Goal: Task Accomplishment & Management: Use online tool/utility

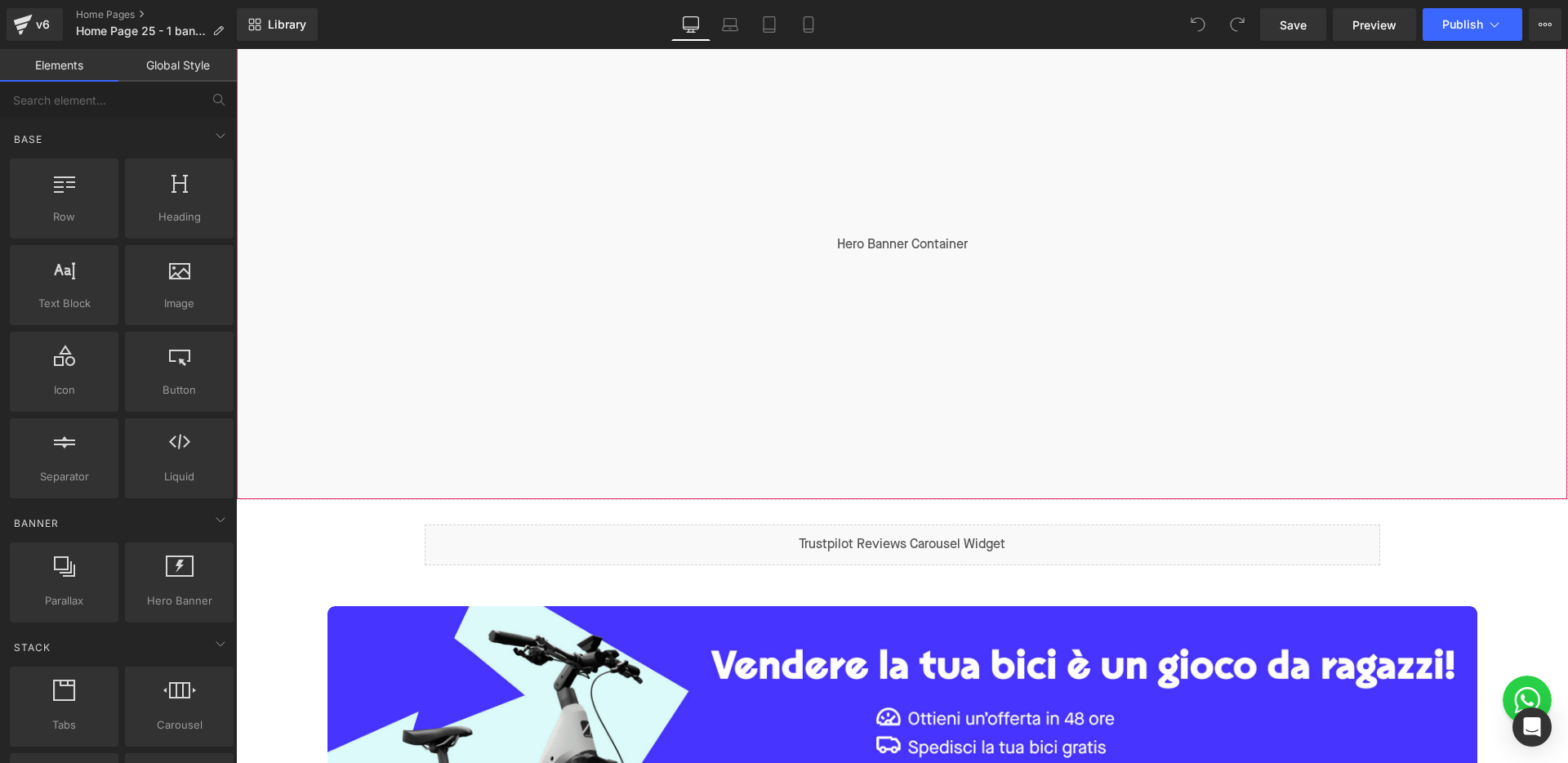
scroll to position [612, 0]
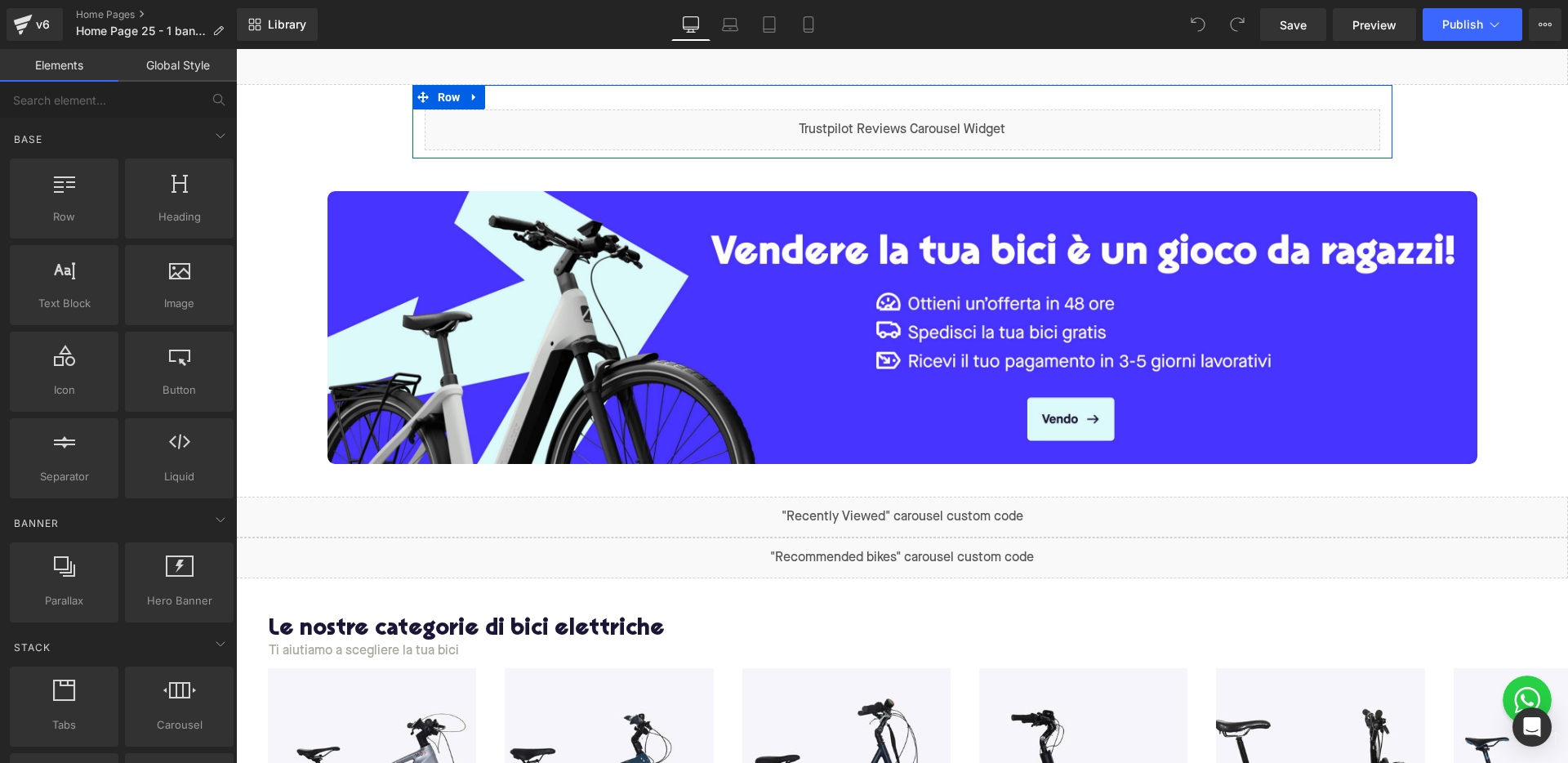
click at [921, 122] on div "Liquid" at bounding box center [902, 130] width 955 height 41
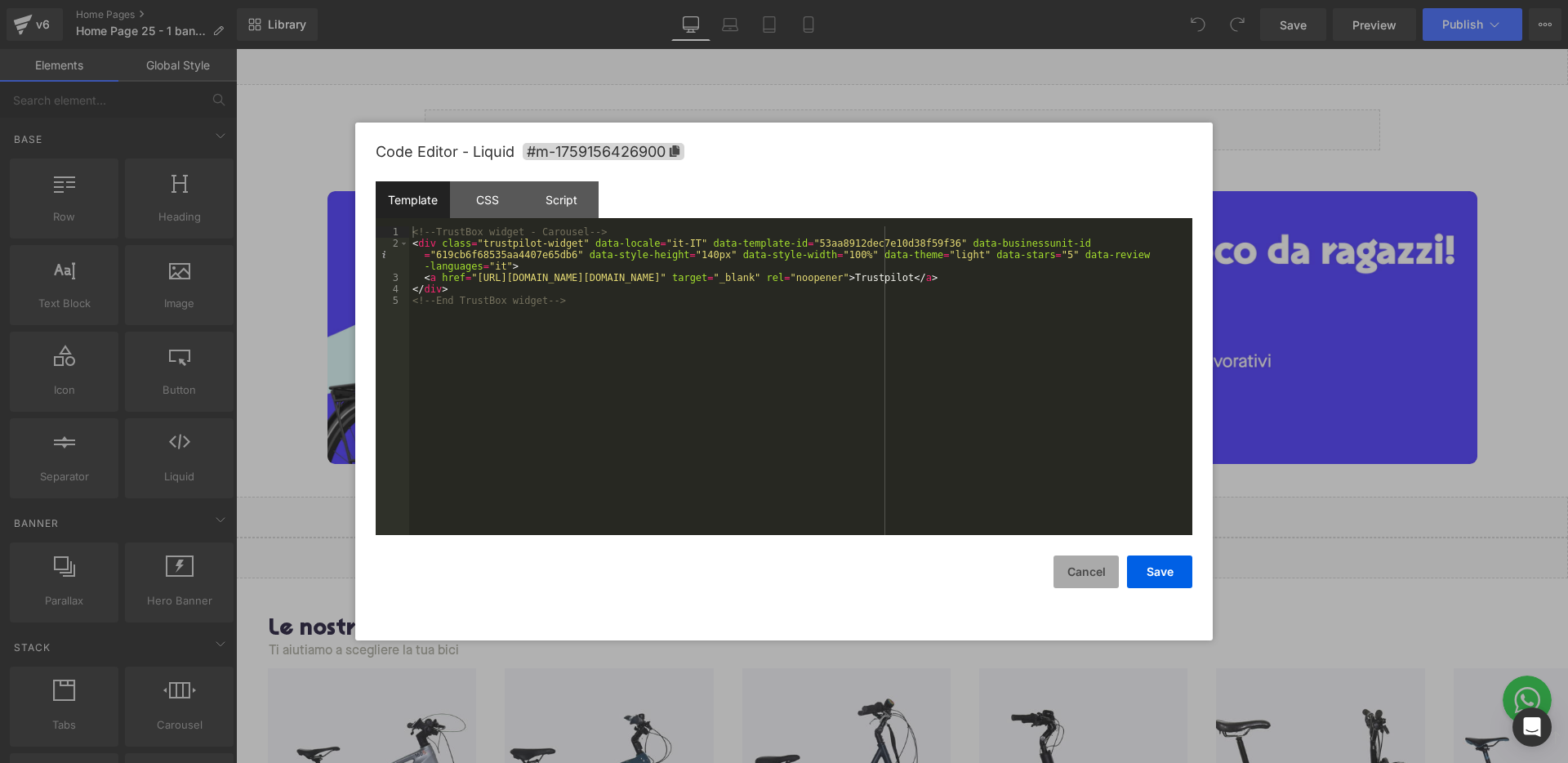
click at [1070, 567] on button "Cancel" at bounding box center [1087, 572] width 66 height 33
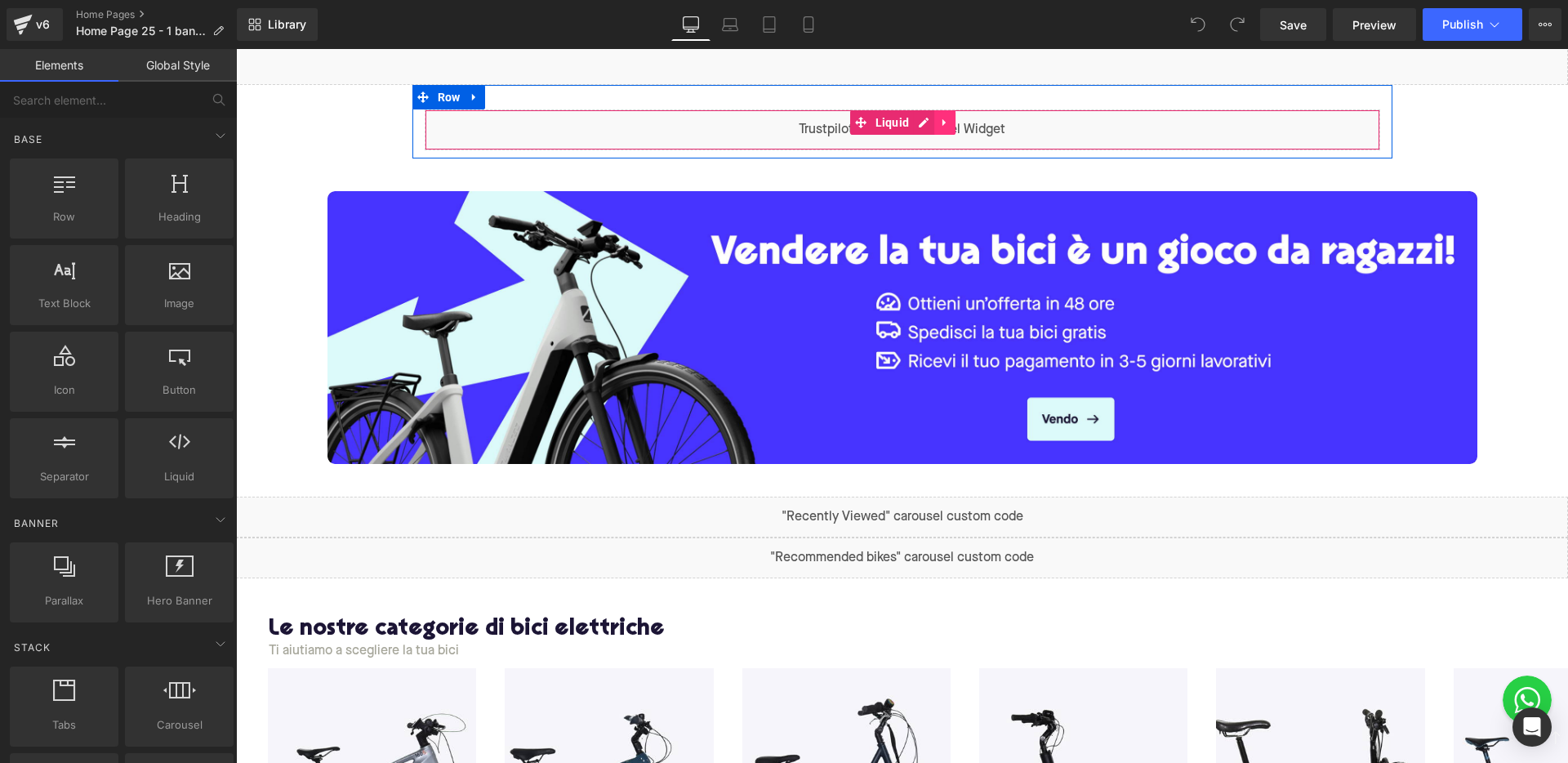
click at [939, 125] on icon at bounding box center [944, 122] width 12 height 12
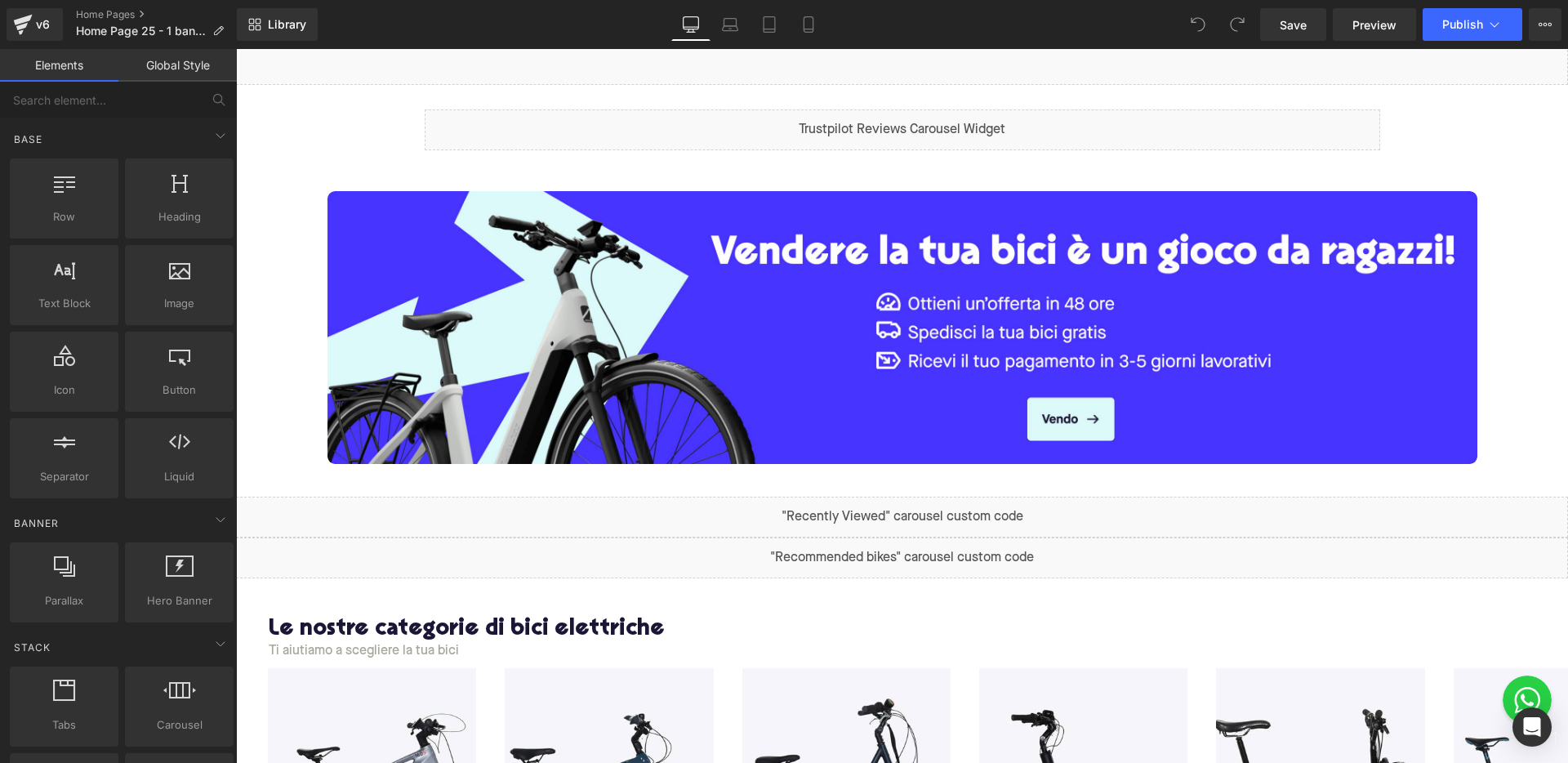
click at [1177, 133] on div "Liquid" at bounding box center [902, 130] width 955 height 41
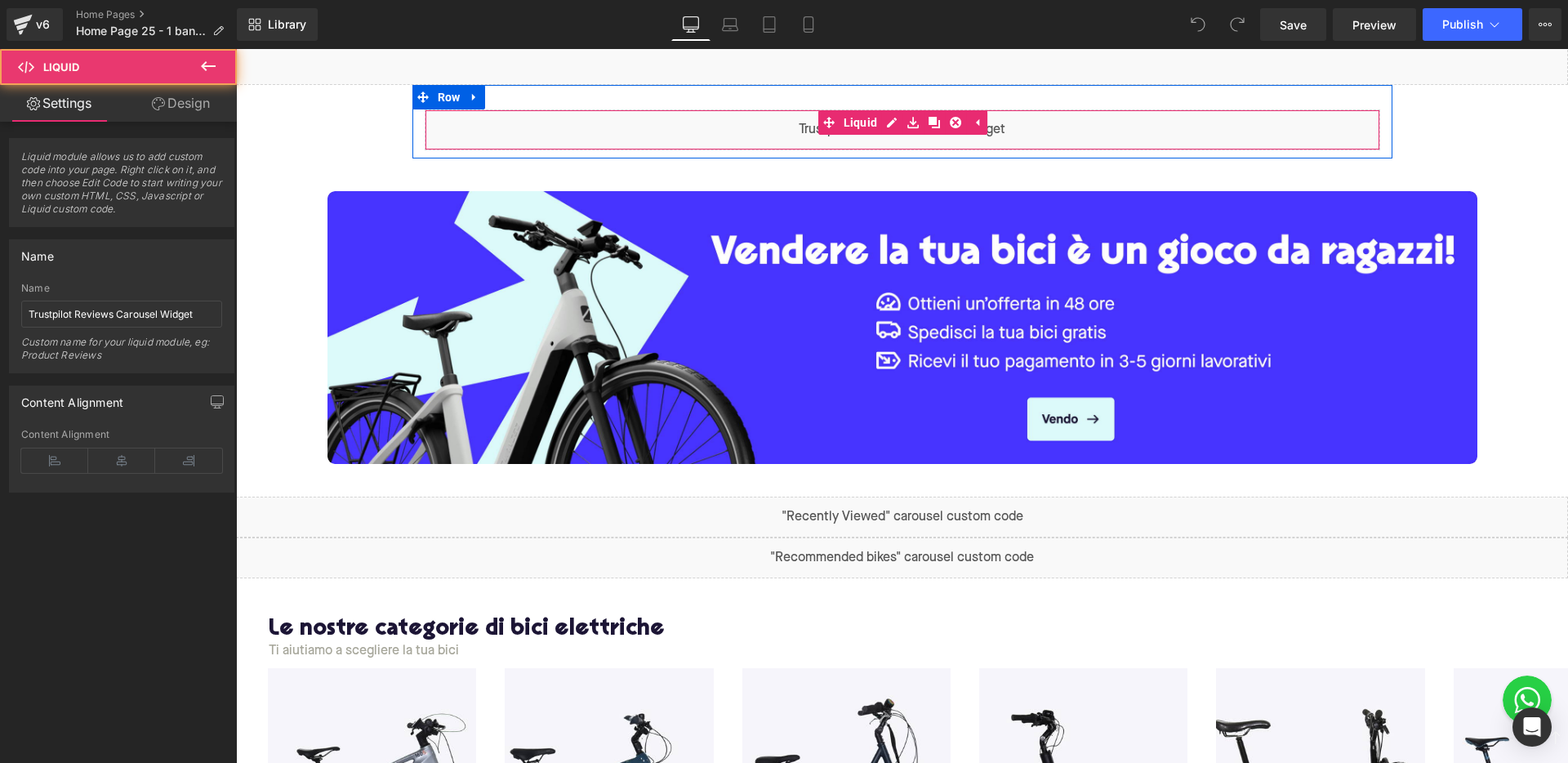
click at [747, 143] on div "Liquid" at bounding box center [902, 130] width 955 height 41
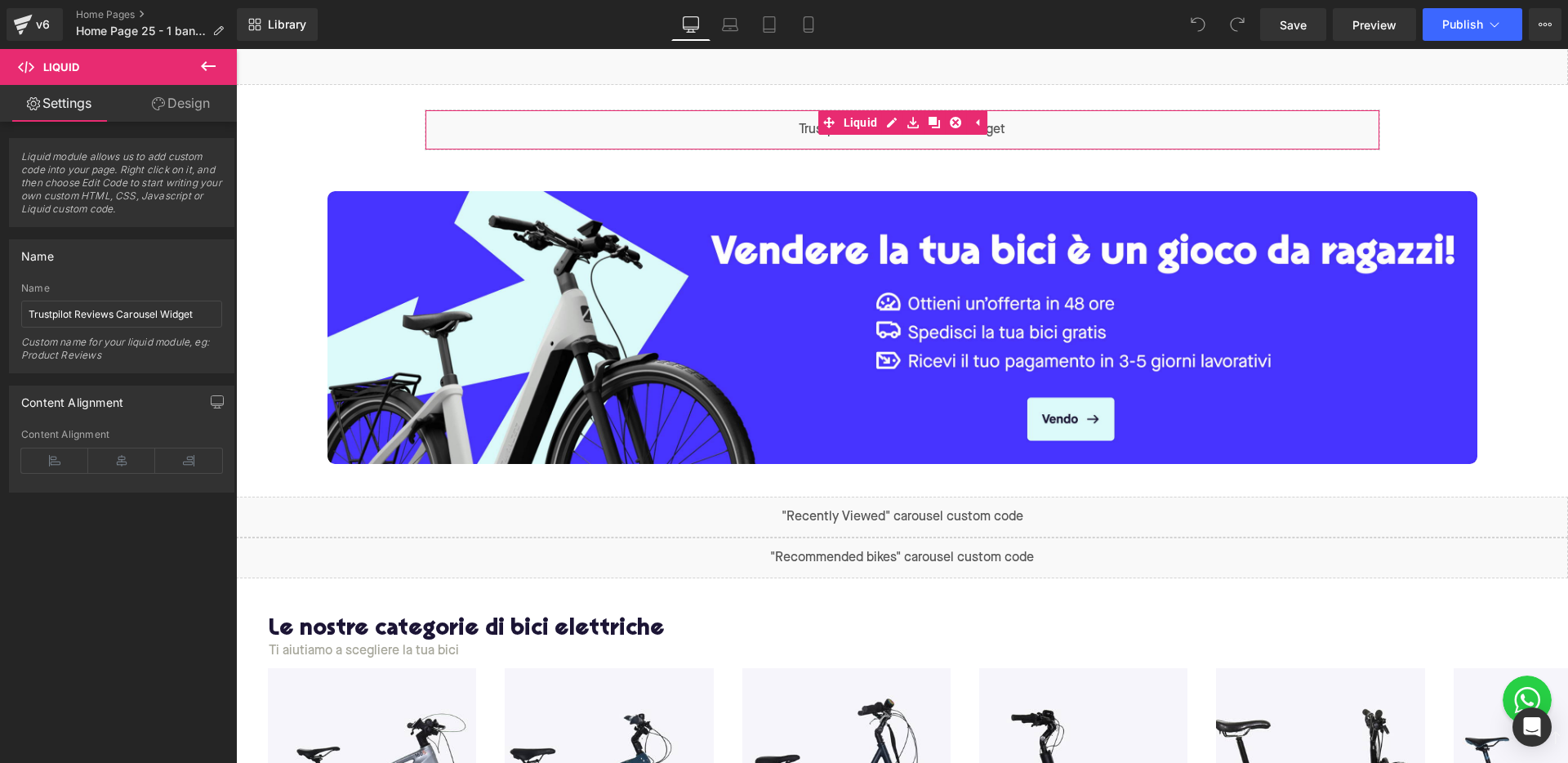
click at [152, 97] on icon at bounding box center [158, 103] width 13 height 13
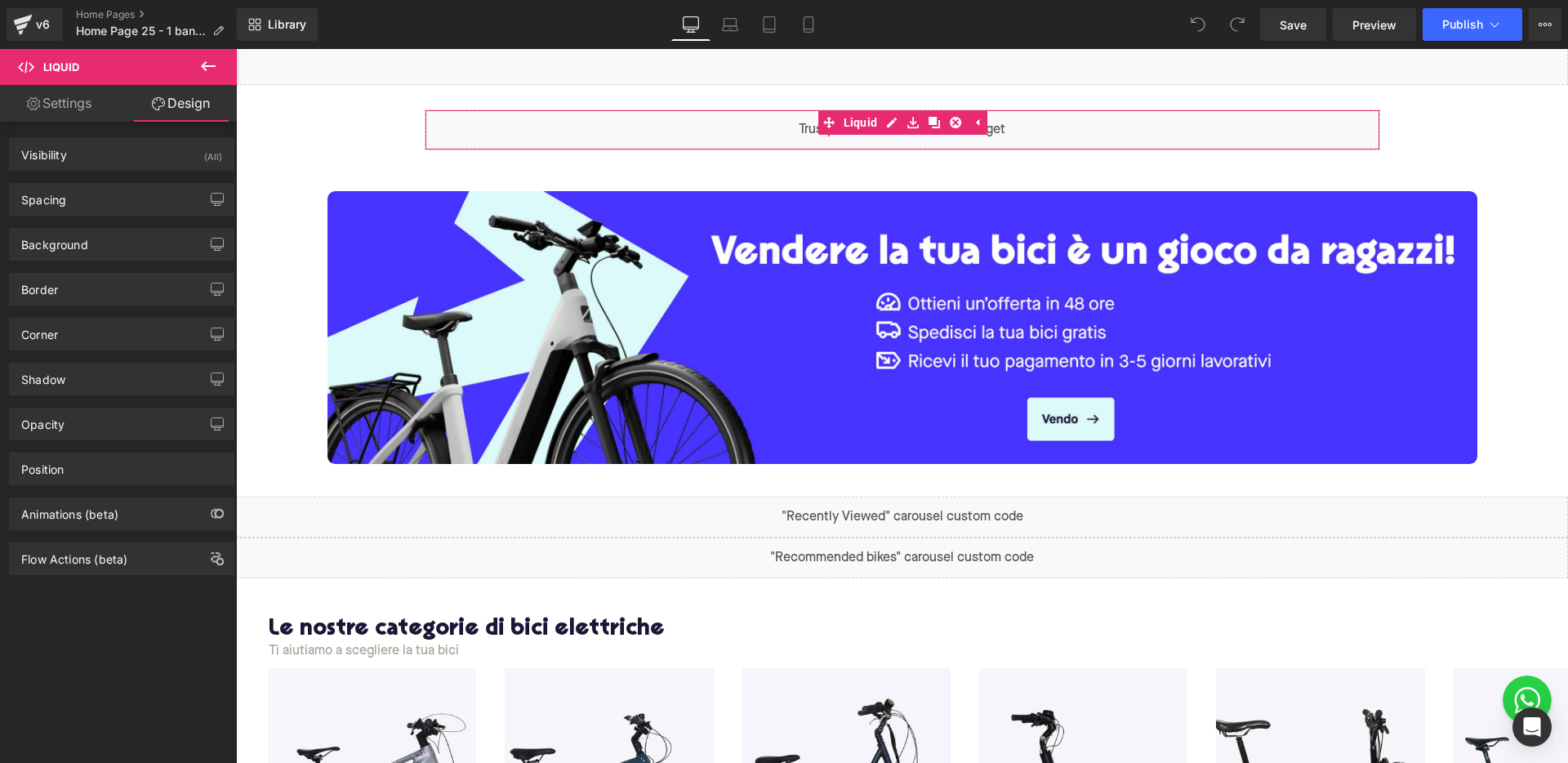
click at [77, 98] on link "Settings" at bounding box center [59, 103] width 119 height 37
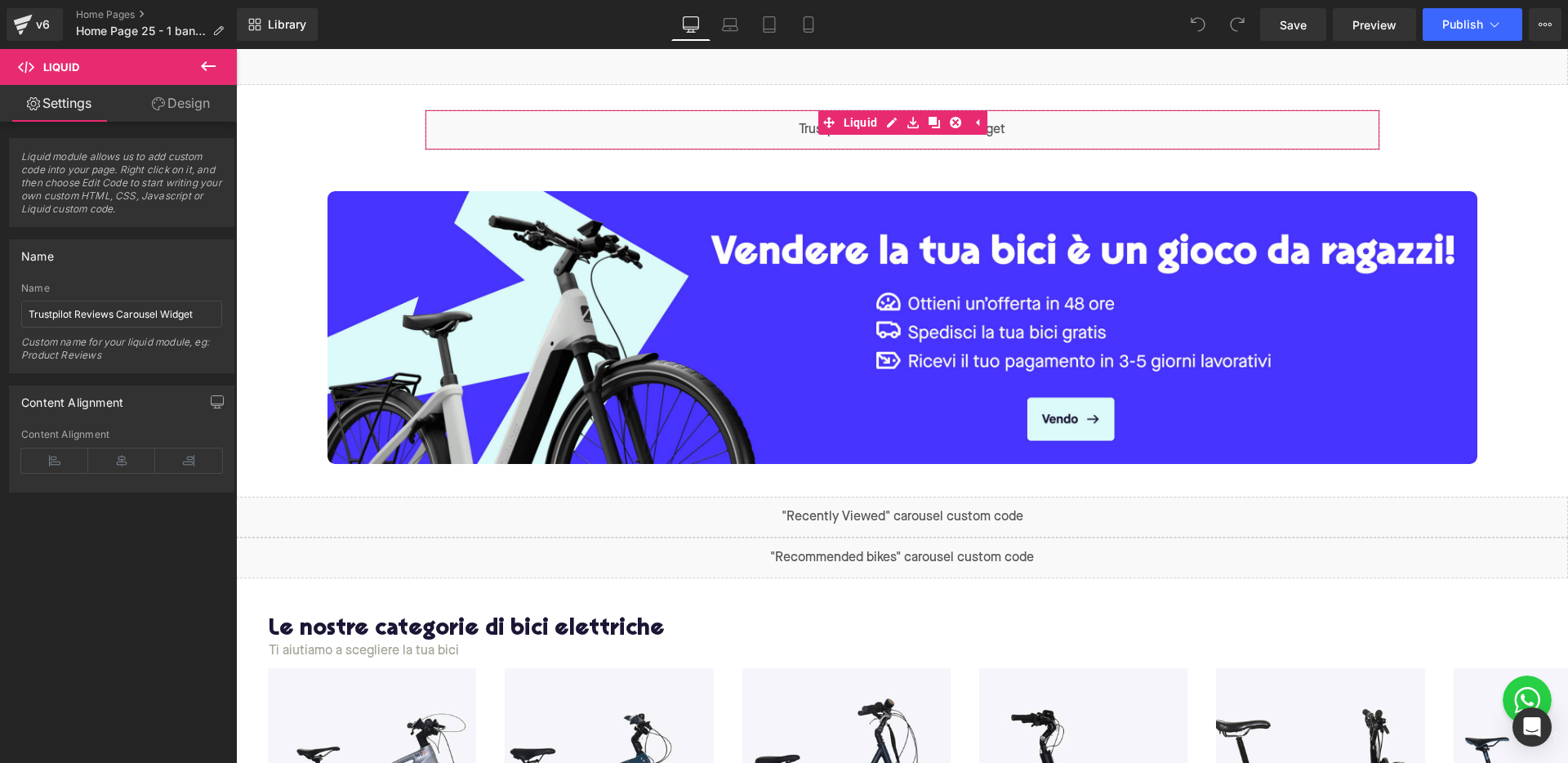
click at [132, 104] on link "Design" at bounding box center [181, 103] width 119 height 37
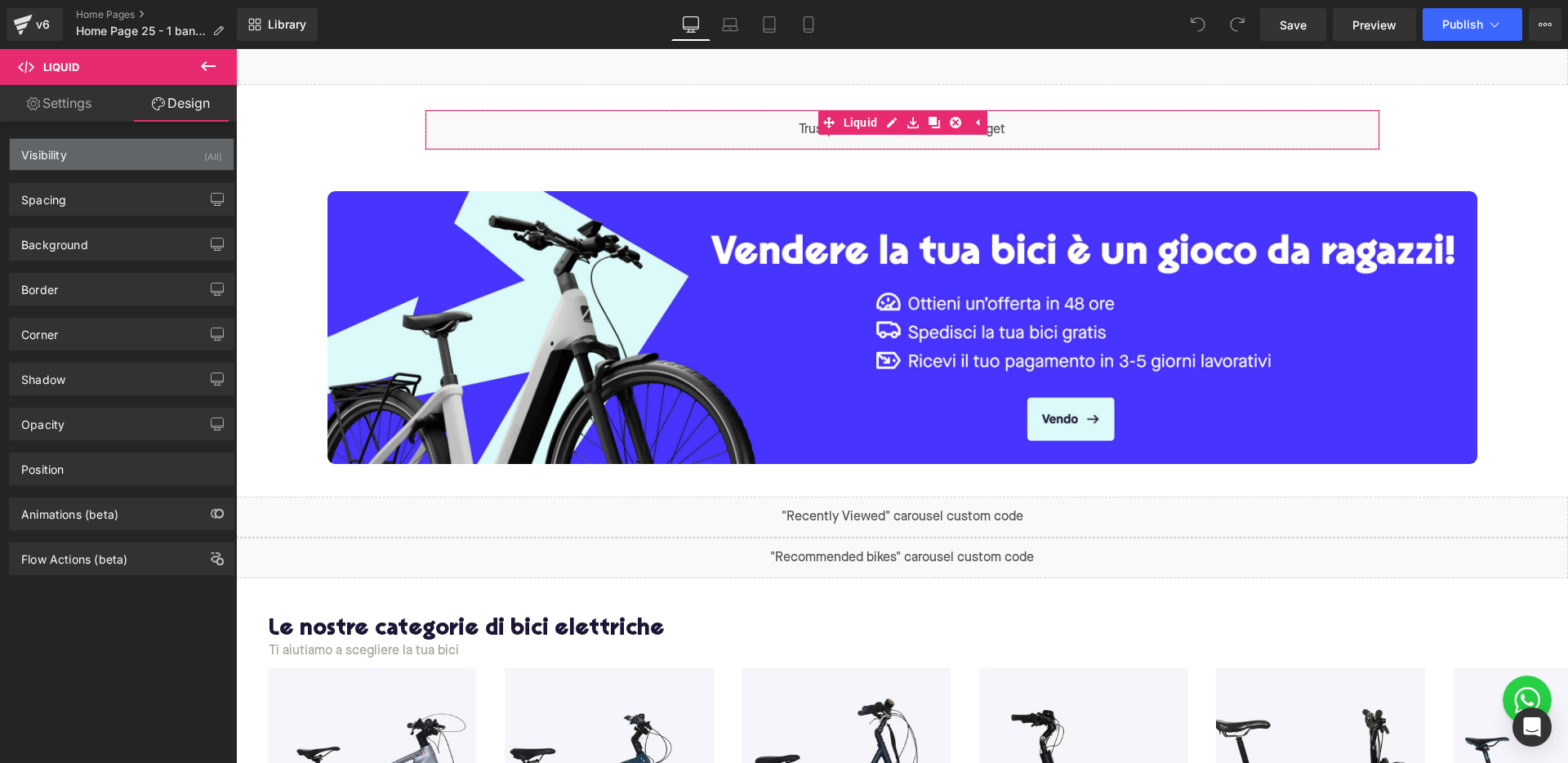
click at [120, 157] on div "Visibility (All)" at bounding box center [121, 154] width 224 height 31
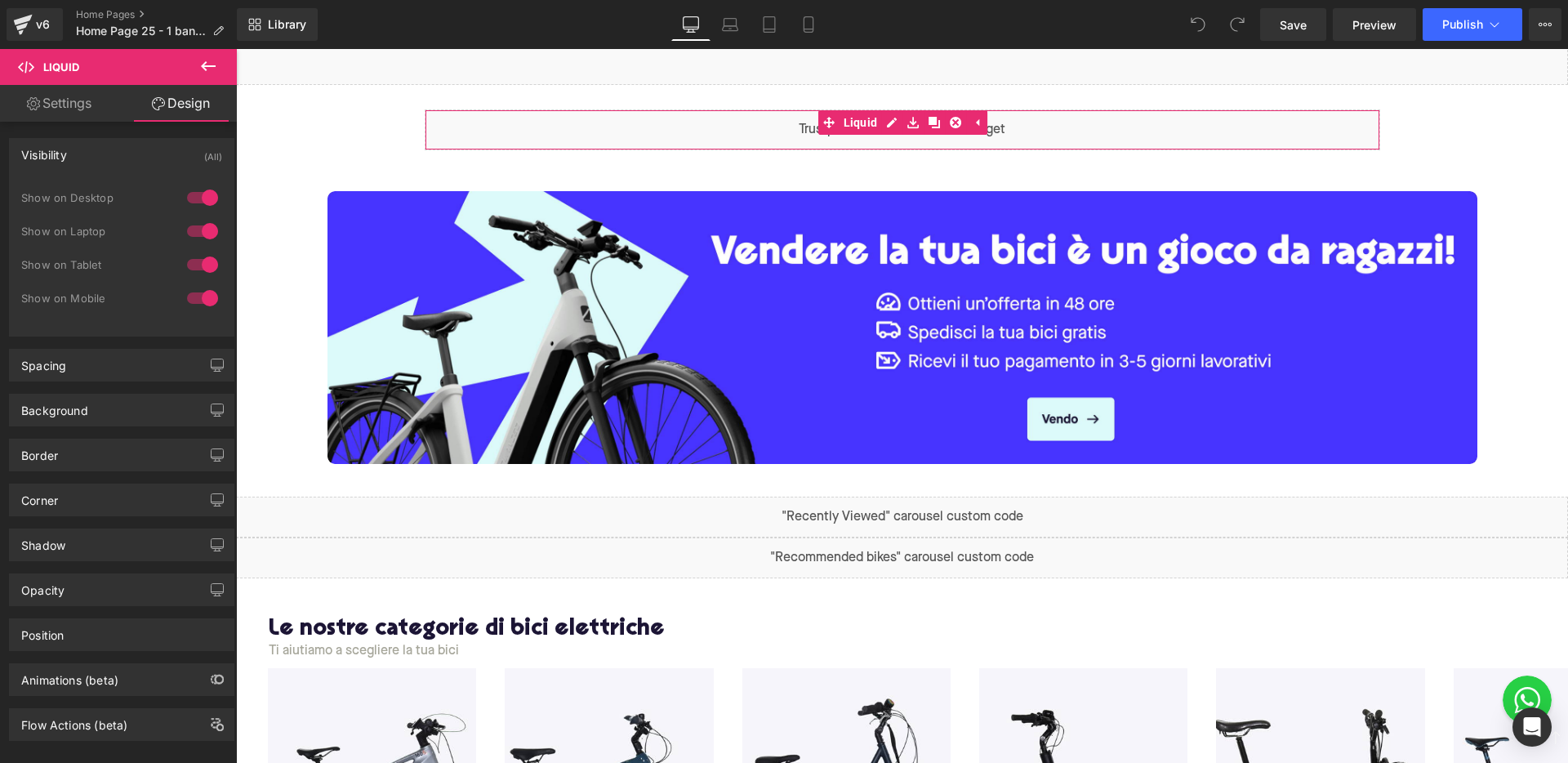
click at [185, 205] on div at bounding box center [202, 197] width 39 height 26
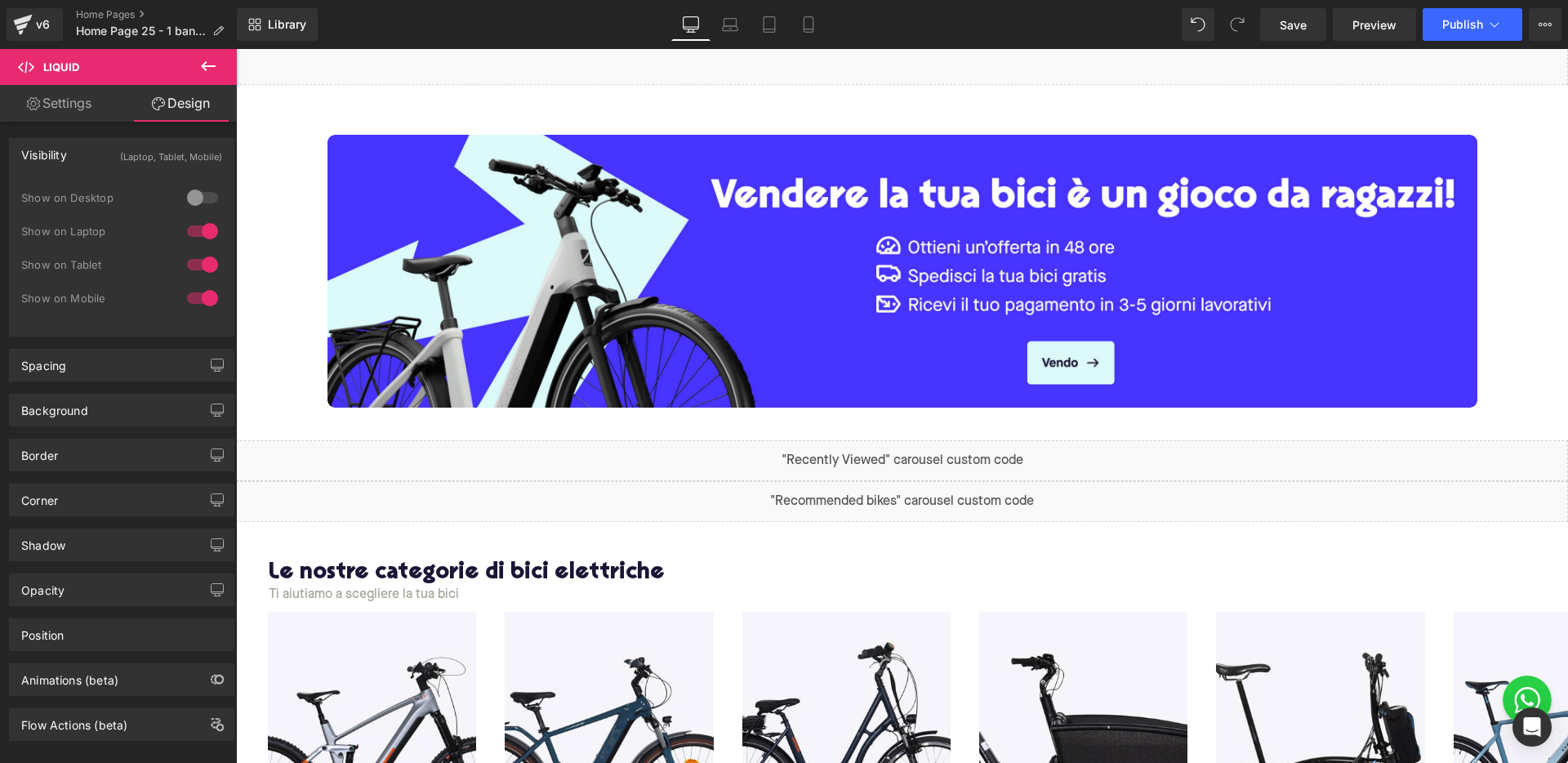
click at [190, 228] on div at bounding box center [202, 231] width 39 height 26
click at [197, 270] on div at bounding box center [202, 264] width 39 height 26
click at [189, 298] on div at bounding box center [202, 298] width 39 height 26
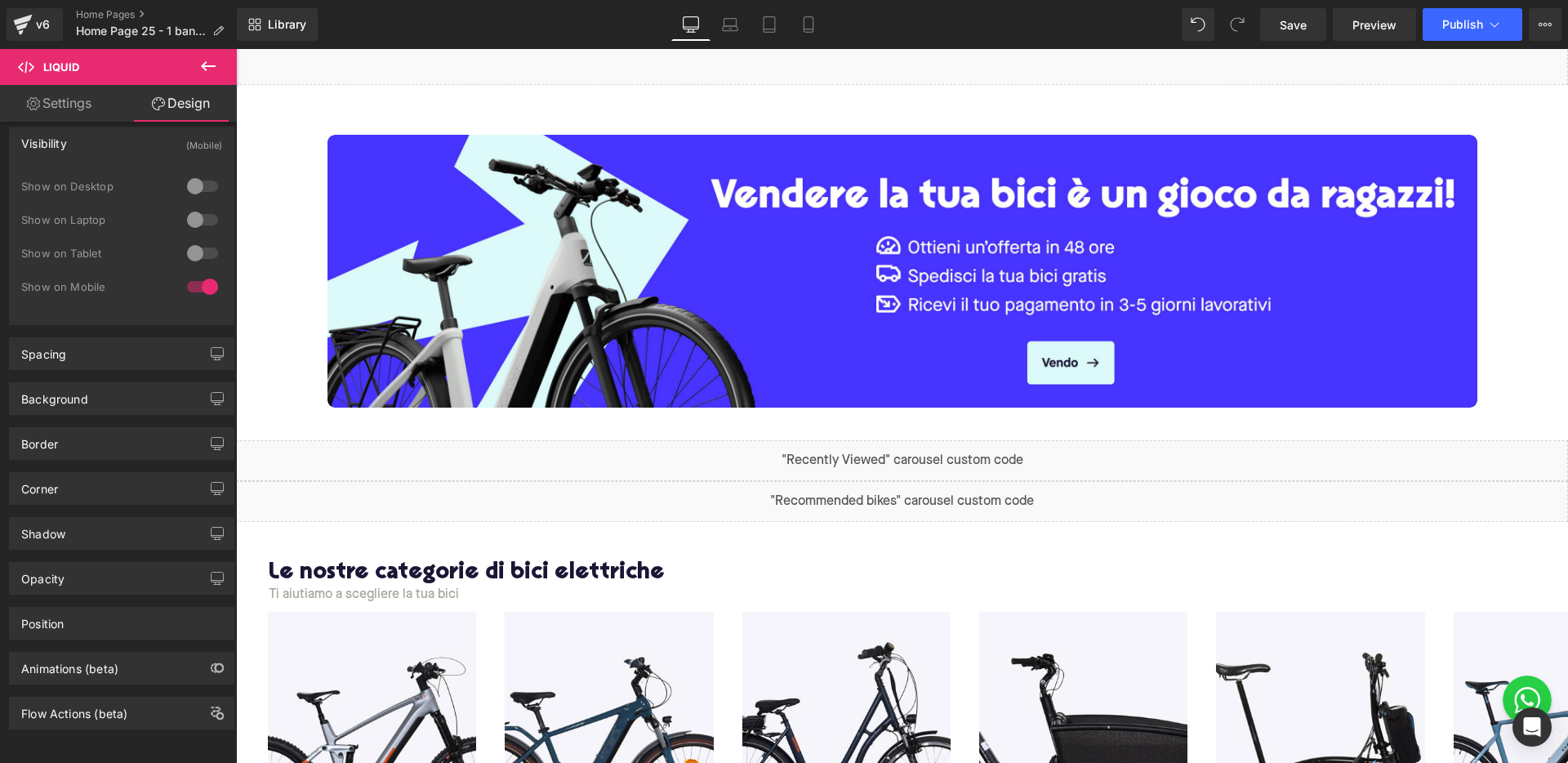
click at [196, 240] on div at bounding box center [202, 253] width 39 height 26
click at [194, 208] on div at bounding box center [202, 219] width 39 height 26
click at [188, 174] on div at bounding box center [202, 186] width 39 height 26
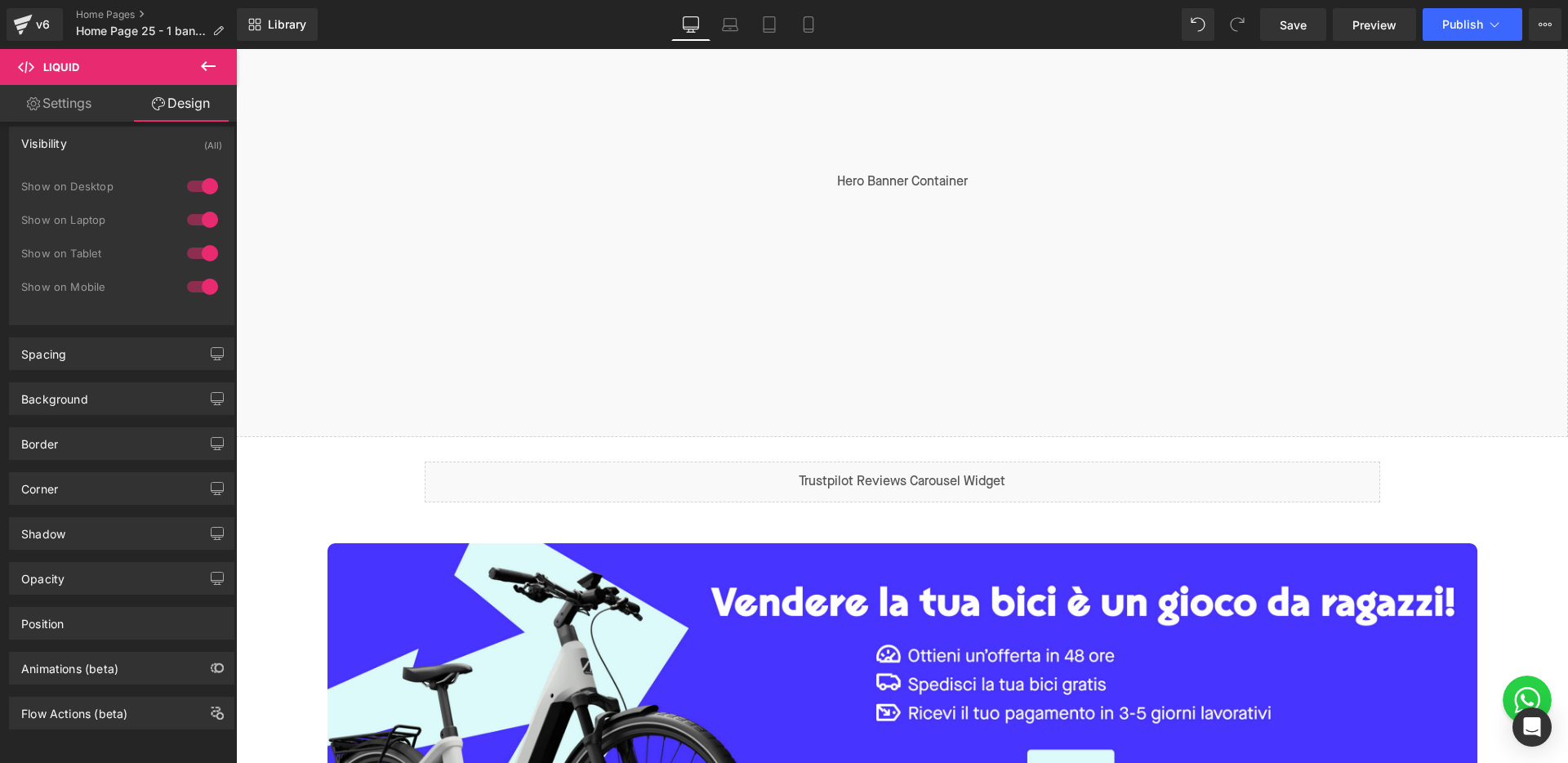
scroll to position [289, 0]
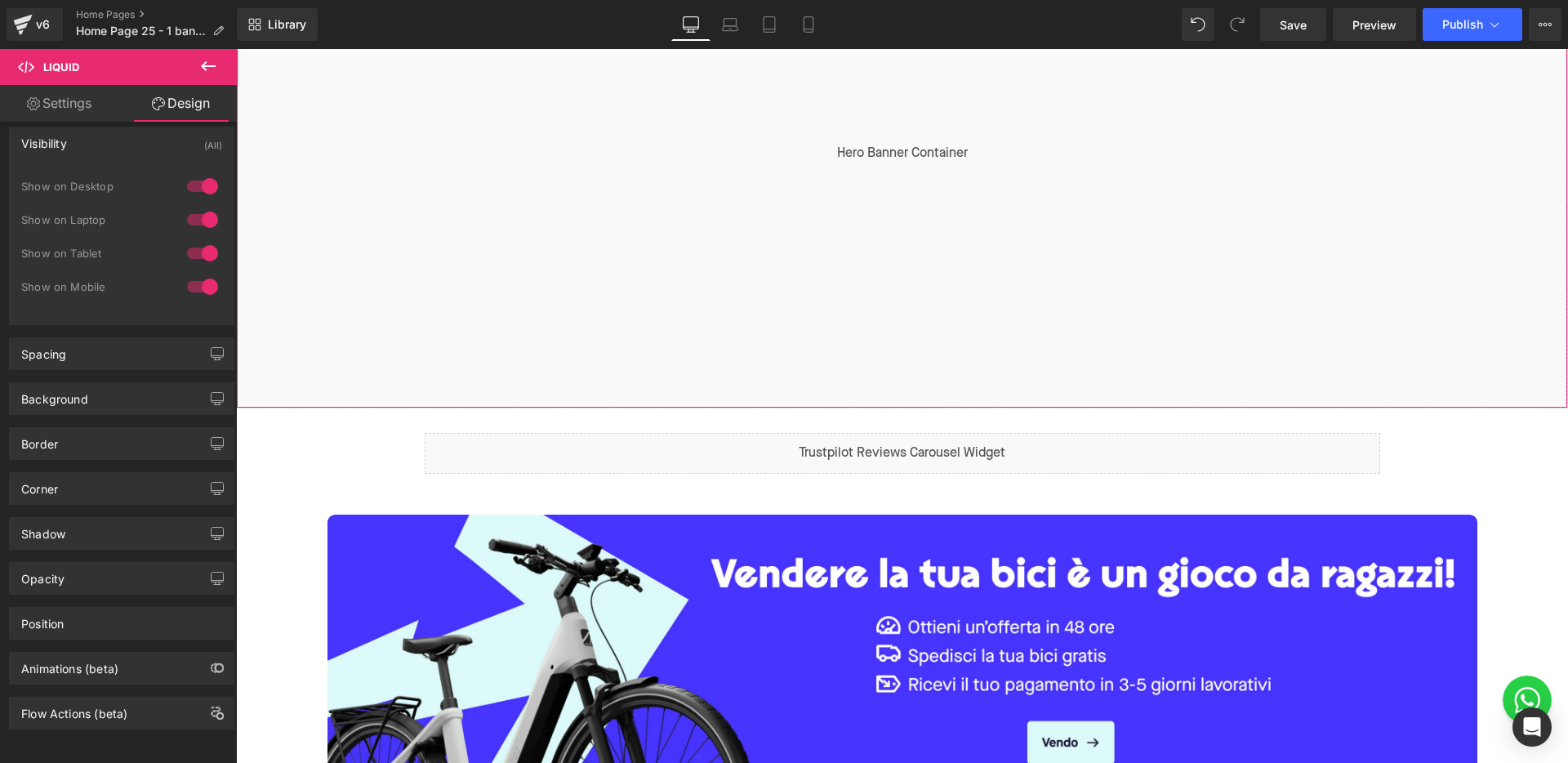
click at [845, 153] on div "Liquid" at bounding box center [901, 154] width 1331 height 510
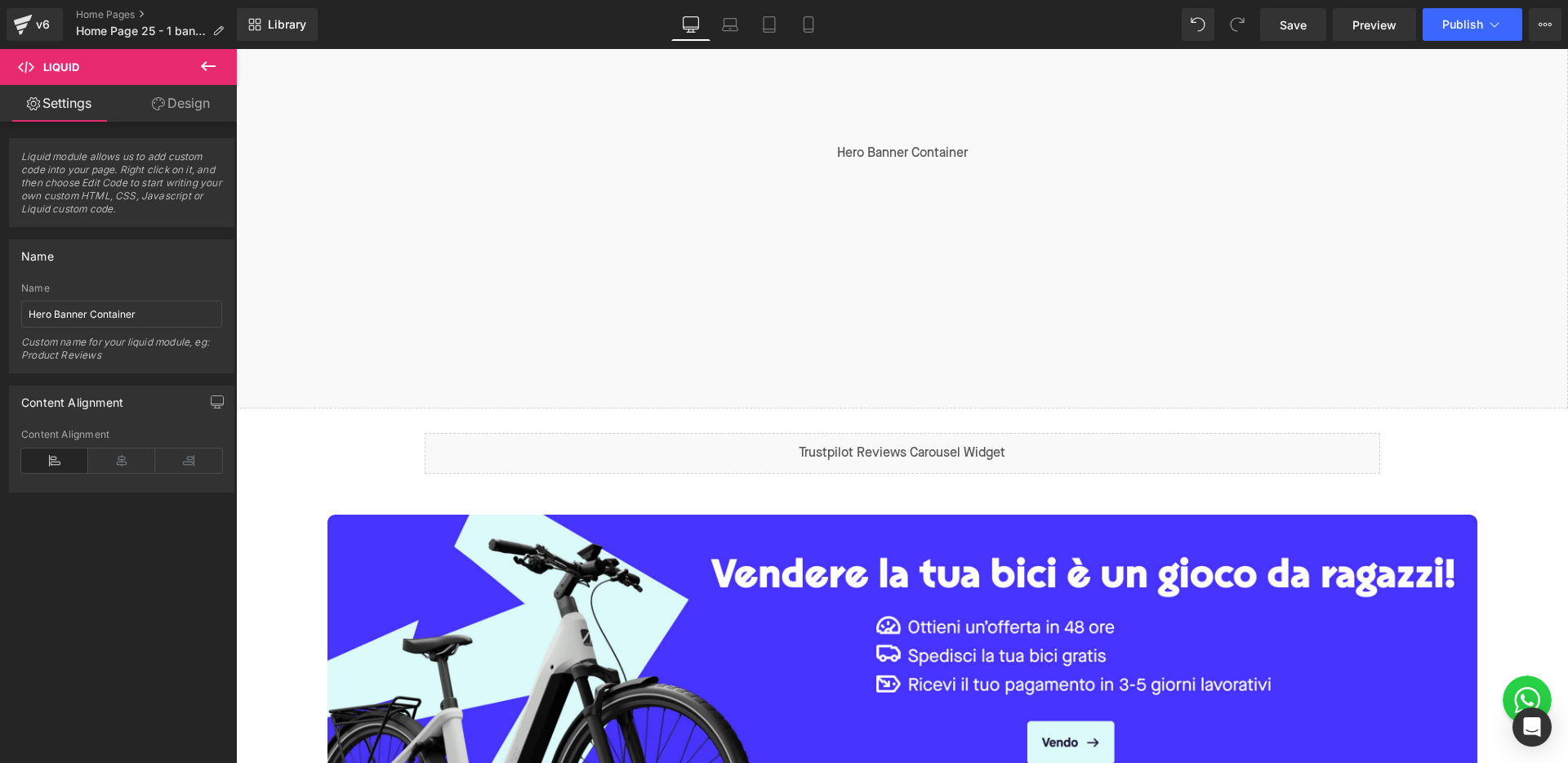
click at [210, 66] on icon at bounding box center [208, 66] width 15 height 10
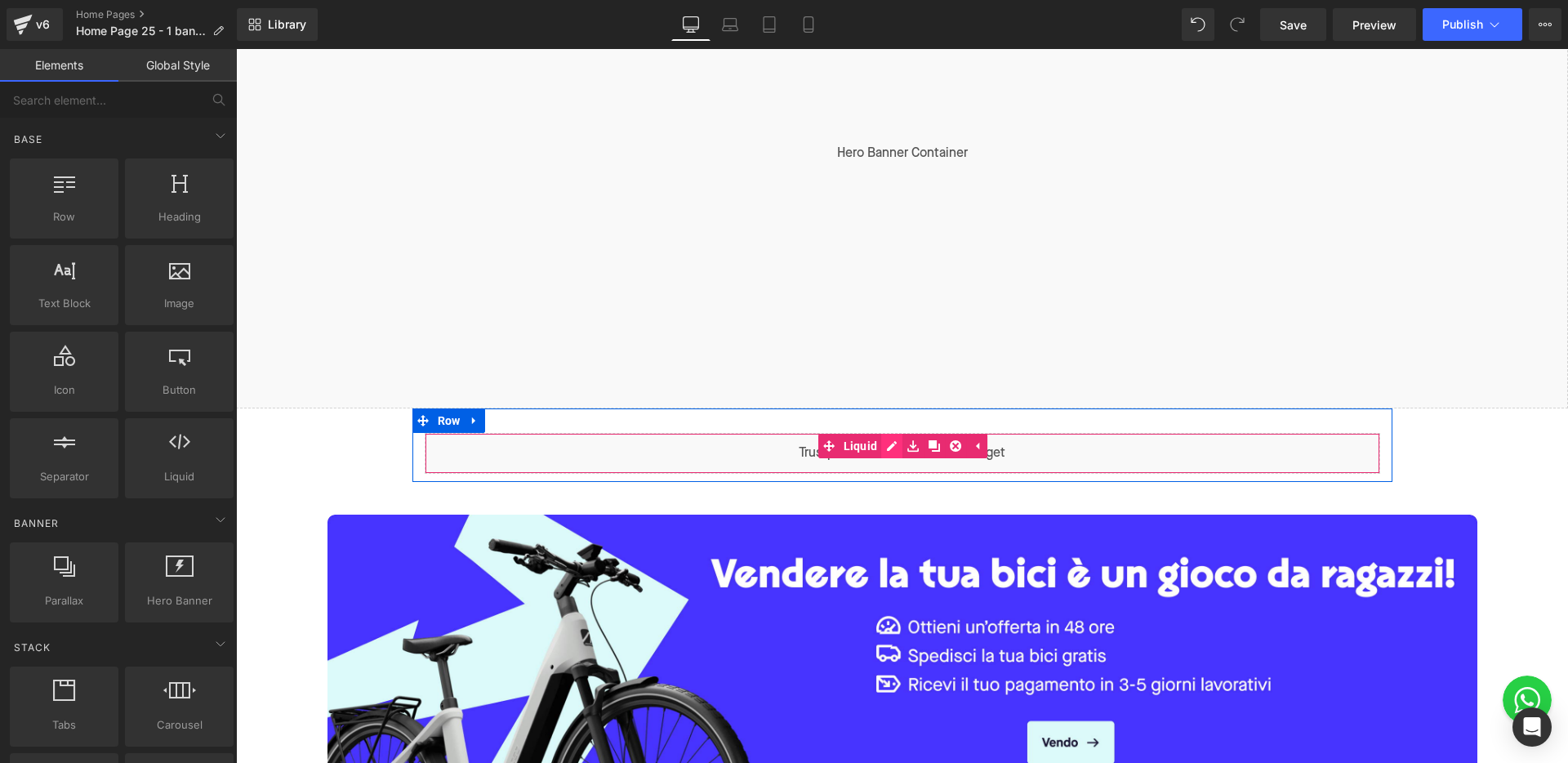
click at [886, 448] on div "Liquid" at bounding box center [902, 453] width 955 height 41
